Goal: Information Seeking & Learning: Understand process/instructions

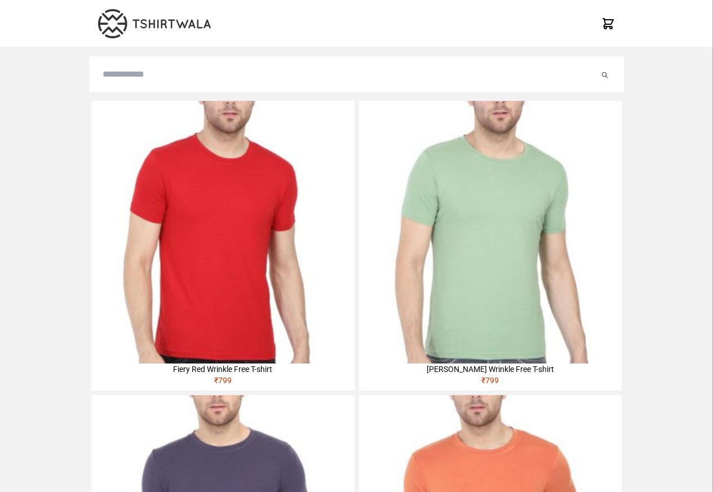
click at [129, 172] on img at bounding box center [222, 232] width 263 height 263
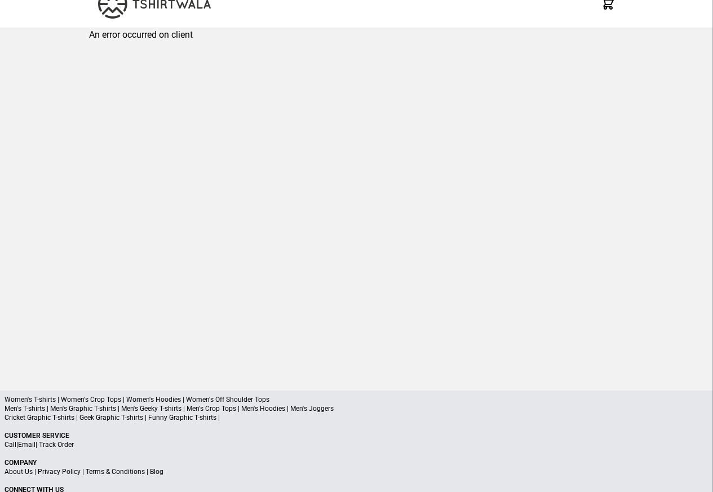
scroll to position [54, 0]
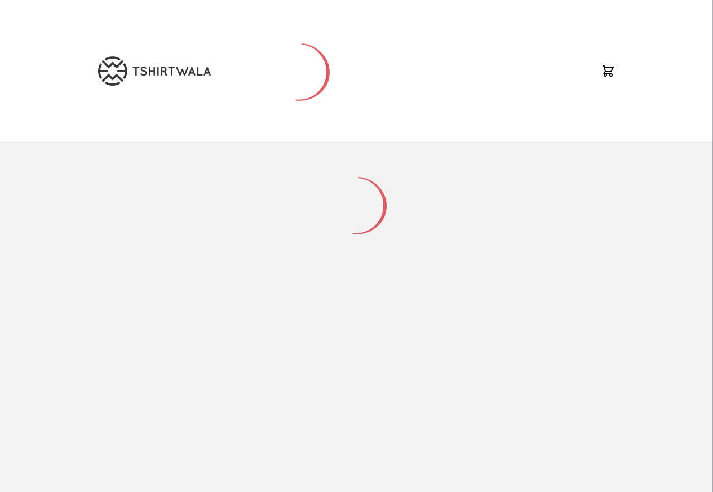
scroll to position [54, 0]
